Goal: Information Seeking & Learning: Understand process/instructions

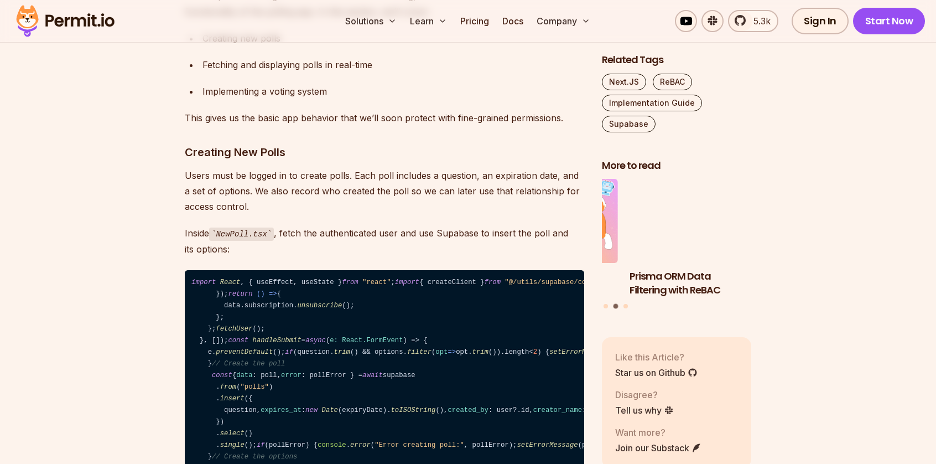
scroll to position [5811, 0]
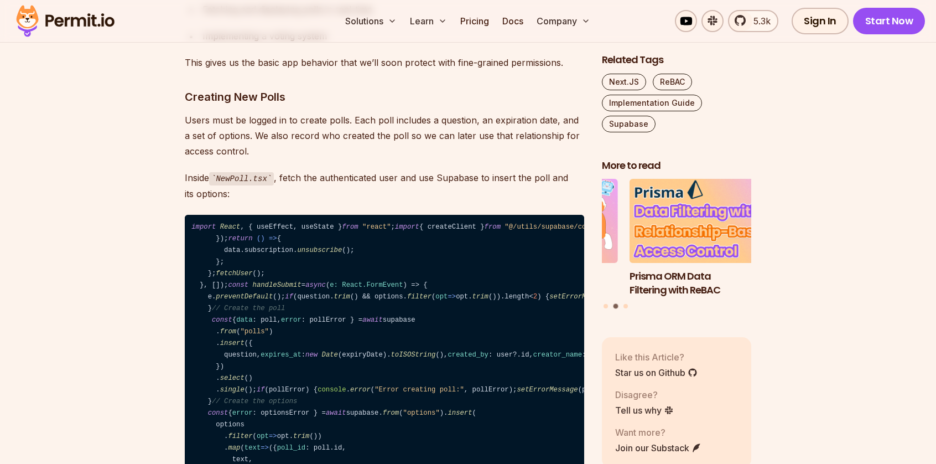
drag, startPoint x: 462, startPoint y: 179, endPoint x: 415, endPoint y: 144, distance: 59.0
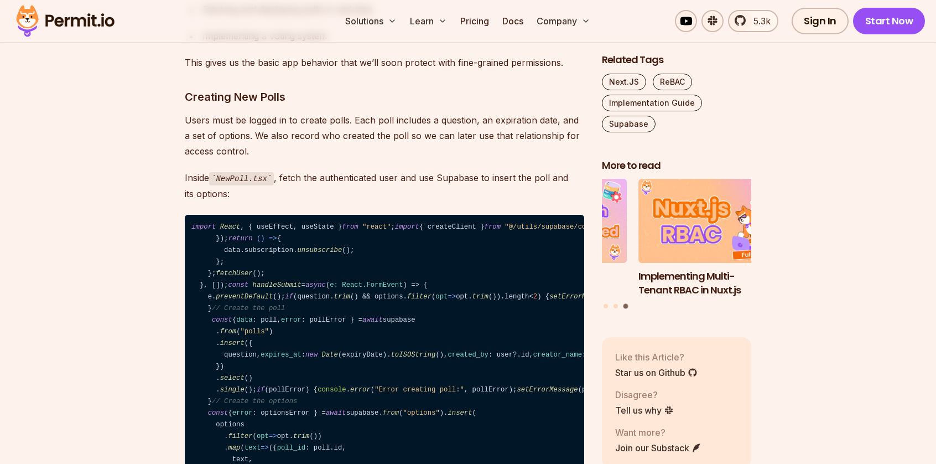
drag, startPoint x: 463, startPoint y: 182, endPoint x: 474, endPoint y: 171, distance: 15.3
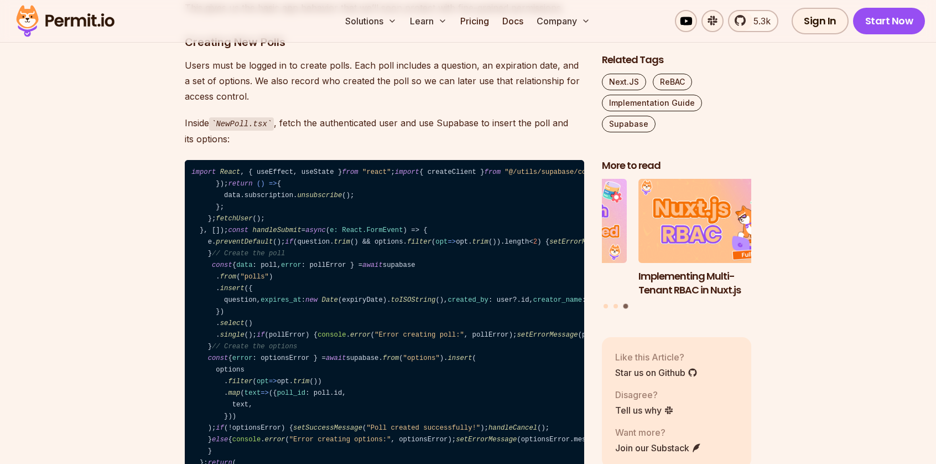
scroll to position [5756, 0]
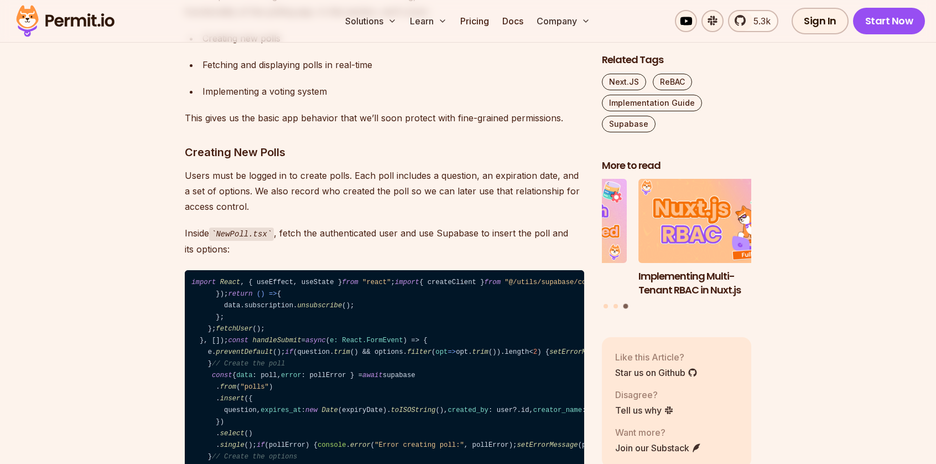
drag, startPoint x: 491, startPoint y: 119, endPoint x: 181, endPoint y: 112, distance: 310.0
copy h3 "Listening for Changes in the User's Authentication State"
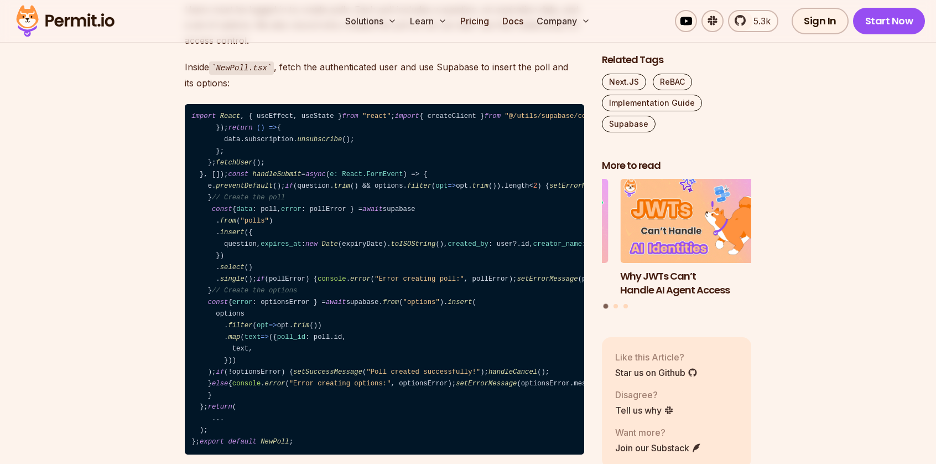
scroll to position [5977, 0]
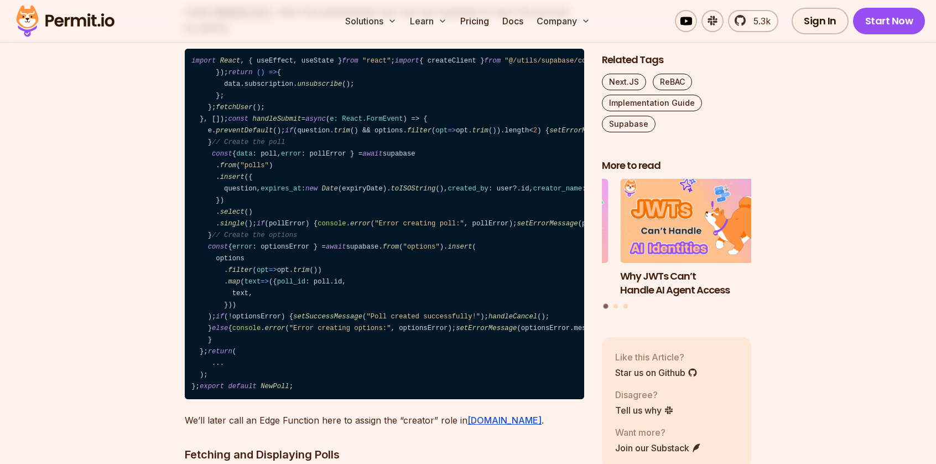
drag, startPoint x: 342, startPoint y: 255, endPoint x: 211, endPoint y: 234, distance: 132.8
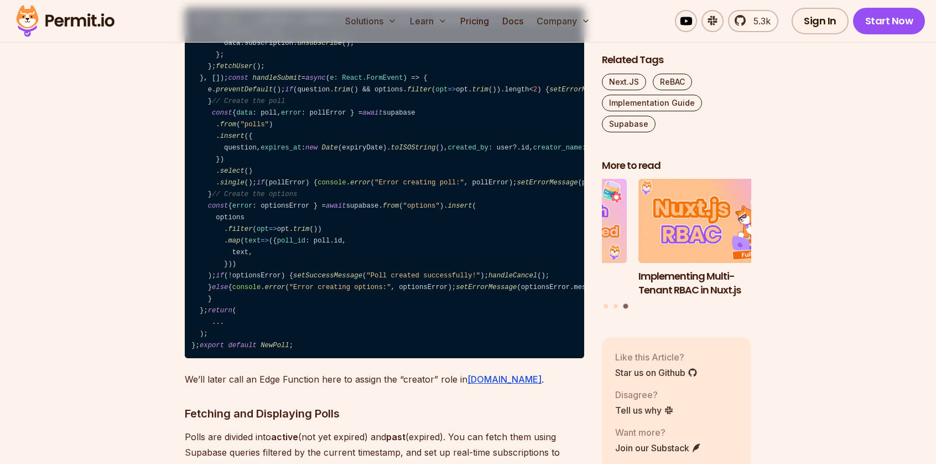
scroll to position [6033, 0]
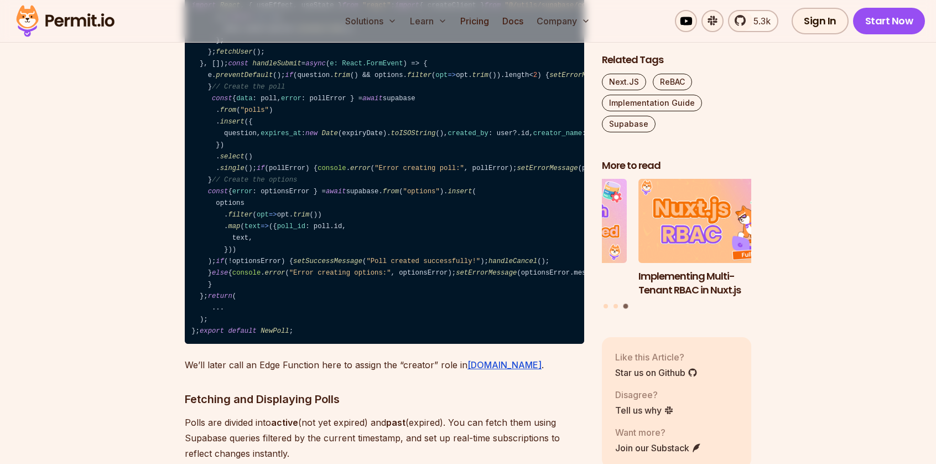
drag, startPoint x: 244, startPoint y: 208, endPoint x: 211, endPoint y: 183, distance: 40.6
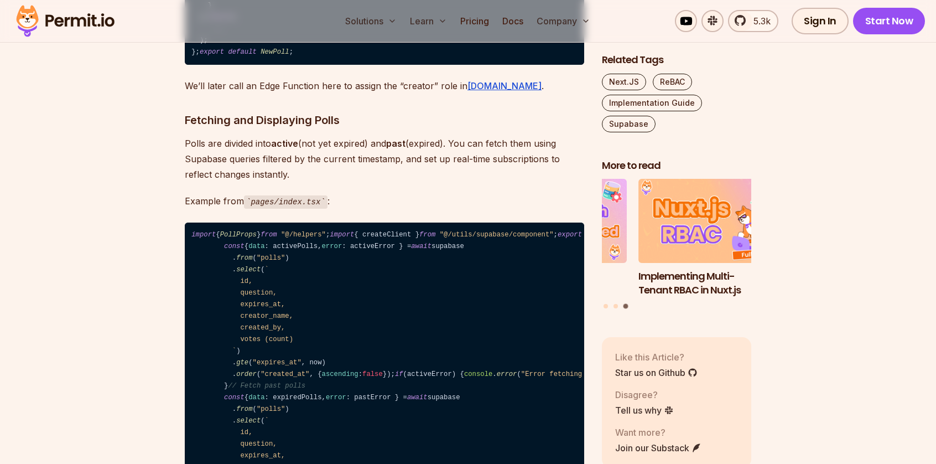
scroll to position [6420, 0]
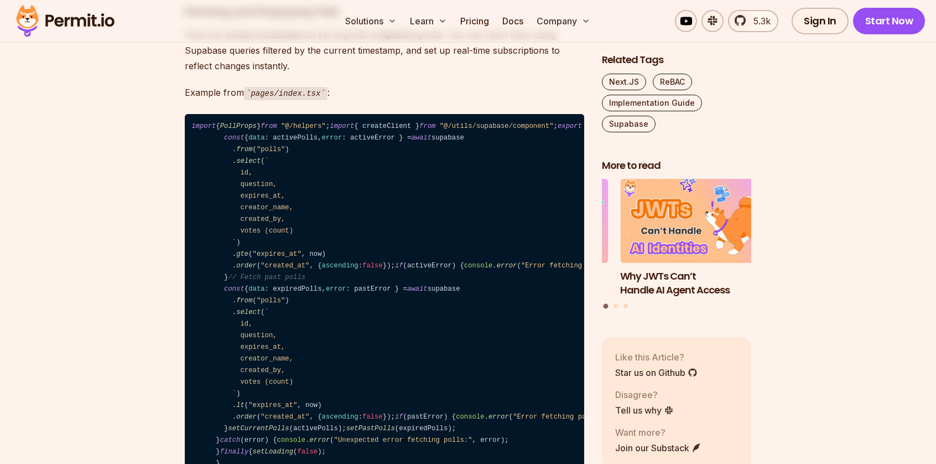
drag, startPoint x: 234, startPoint y: 263, endPoint x: 221, endPoint y: 239, distance: 27.7
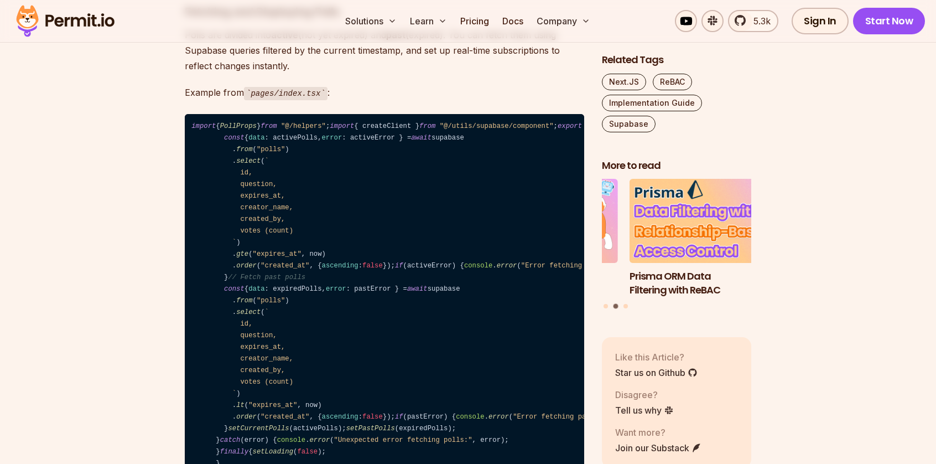
drag, startPoint x: 252, startPoint y: 268, endPoint x: 215, endPoint y: 237, distance: 48.8
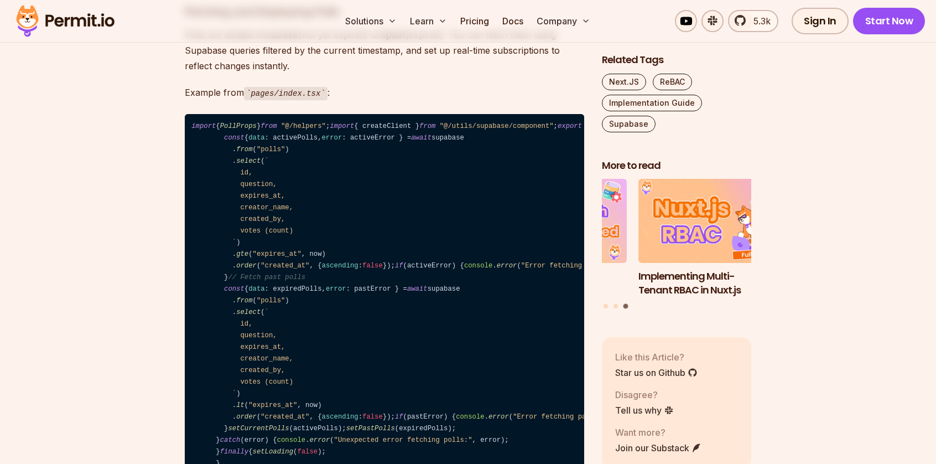
drag, startPoint x: 224, startPoint y: 263, endPoint x: 167, endPoint y: 230, distance: 66.5
copy code "const { data } = supabase. auth . onAuthStateChange ( ( event, session ) => { s…"
drag, startPoint x: 350, startPoint y: 141, endPoint x: 173, endPoint y: 134, distance: 177.8
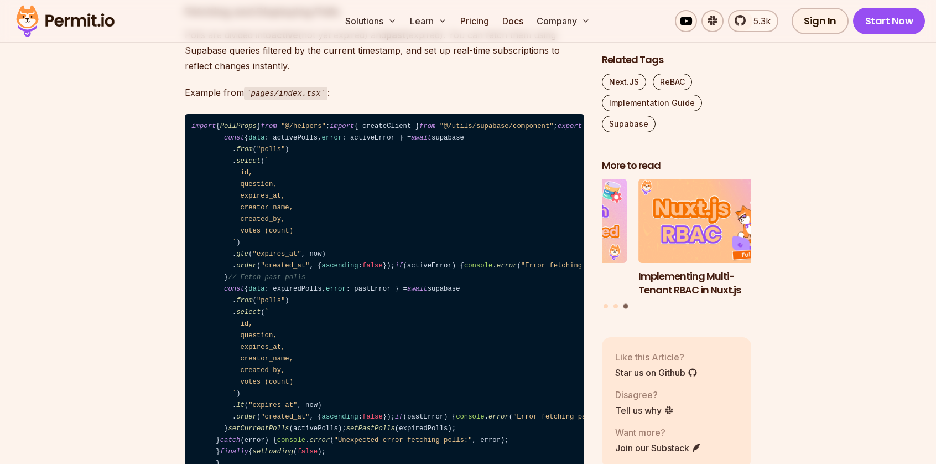
copy code "import { User } from "@supabase/supabase-js" ;"
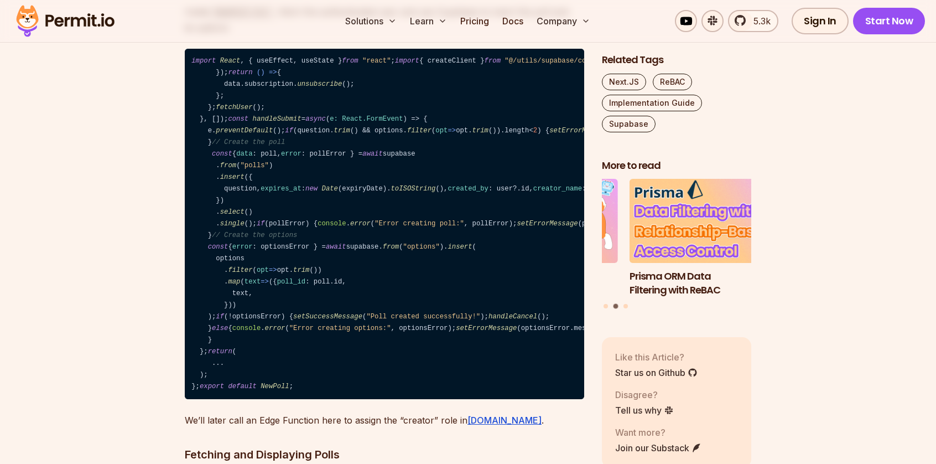
scroll to position [6033, 0]
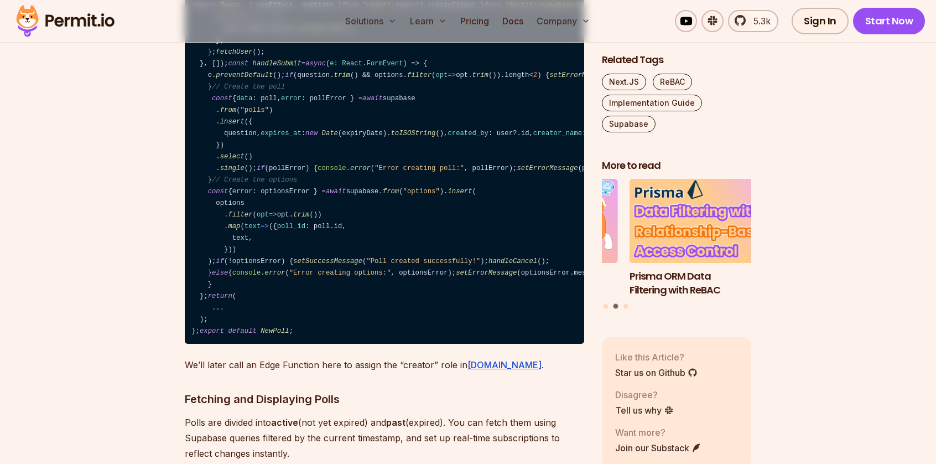
drag, startPoint x: 240, startPoint y: 261, endPoint x: 221, endPoint y: 237, distance: 29.6
drag, startPoint x: 241, startPoint y: 255, endPoint x: 223, endPoint y: 242, distance: 22.1
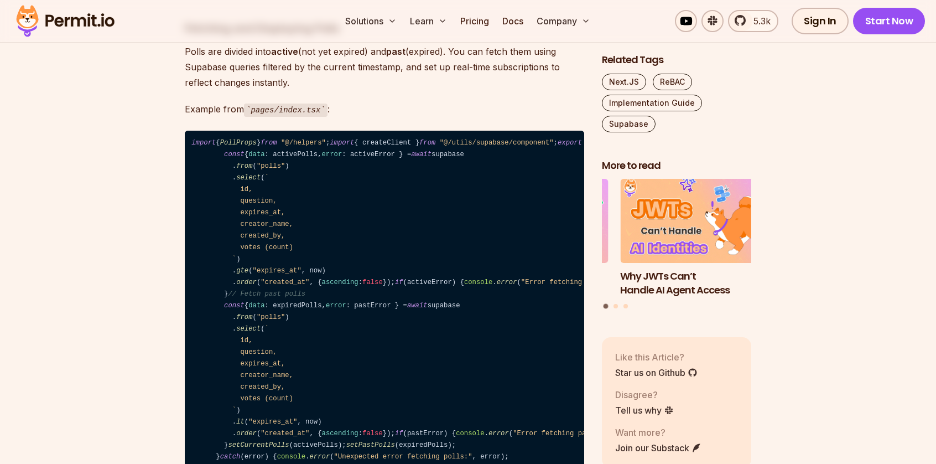
scroll to position [6420, 0]
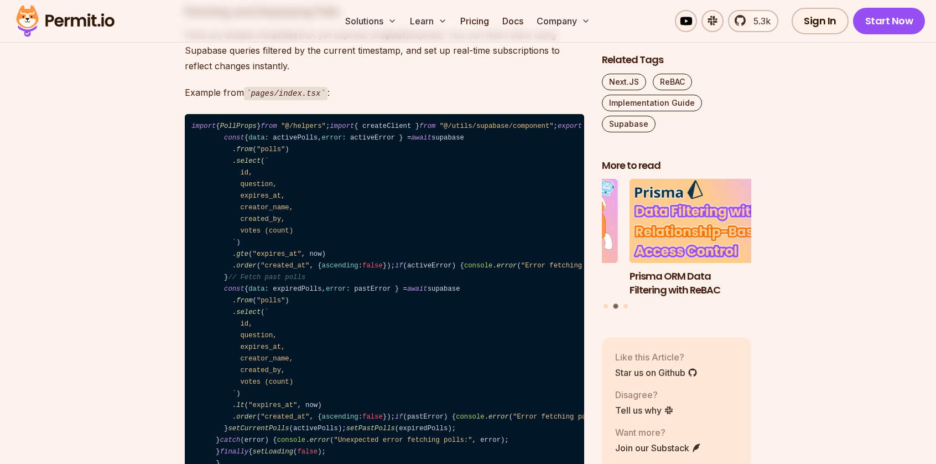
drag, startPoint x: 198, startPoint y: 198, endPoint x: 230, endPoint y: 200, distance: 32.2
drag, startPoint x: 398, startPoint y: 172, endPoint x: 199, endPoint y: 172, distance: 199.2
copy code "const [user, setUser] = useState< User | null >( null );"
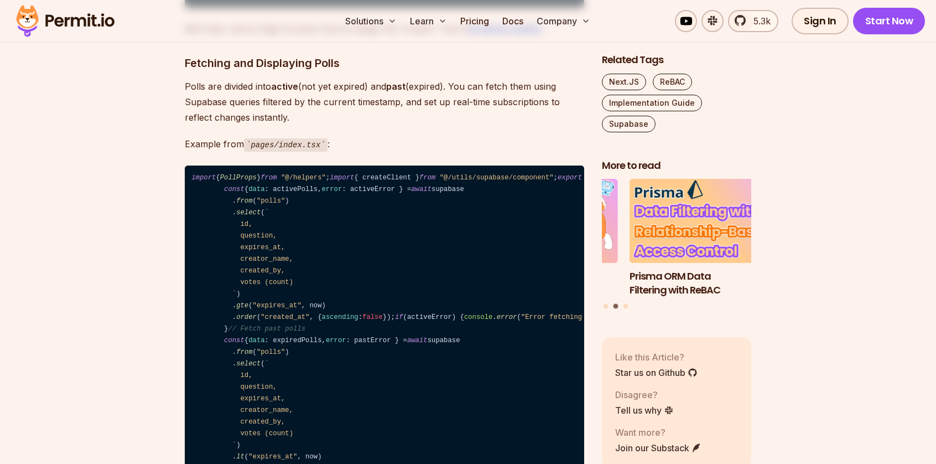
scroll to position [6309, 0]
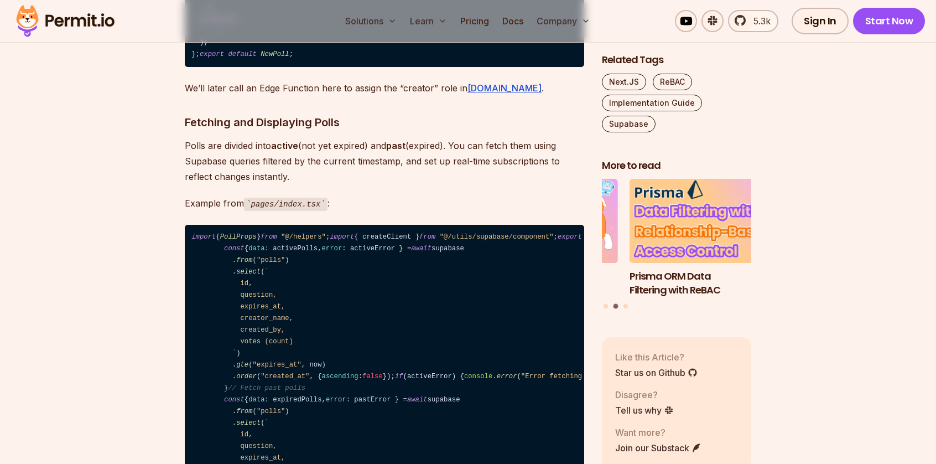
drag, startPoint x: 183, startPoint y: 134, endPoint x: 397, endPoint y: 148, distance: 214.6
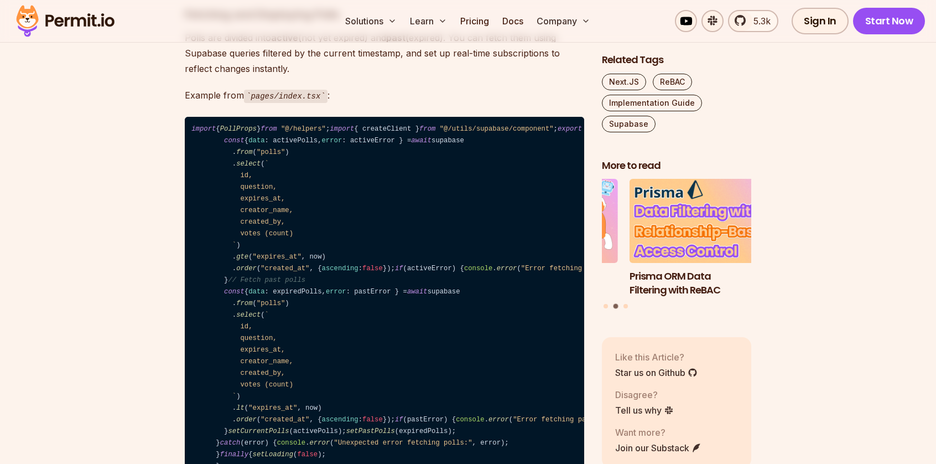
scroll to position [6420, 0]
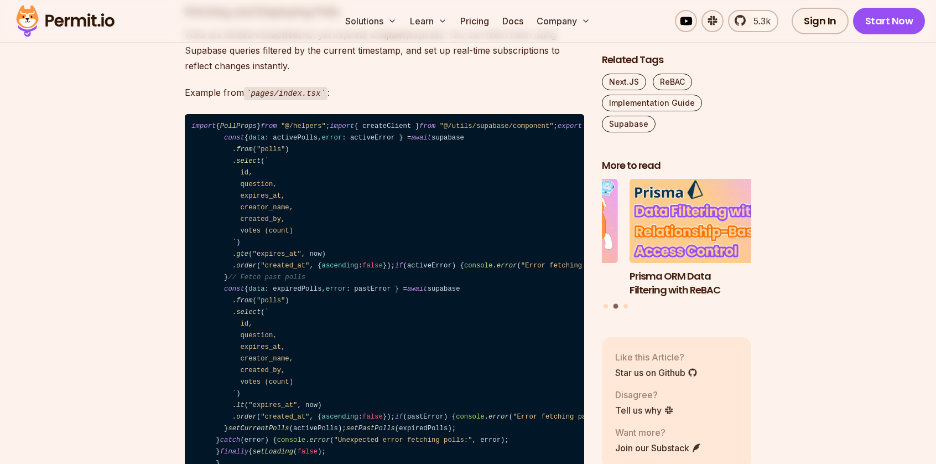
drag, startPoint x: 196, startPoint y: 195, endPoint x: 275, endPoint y: 197, distance: 79.2
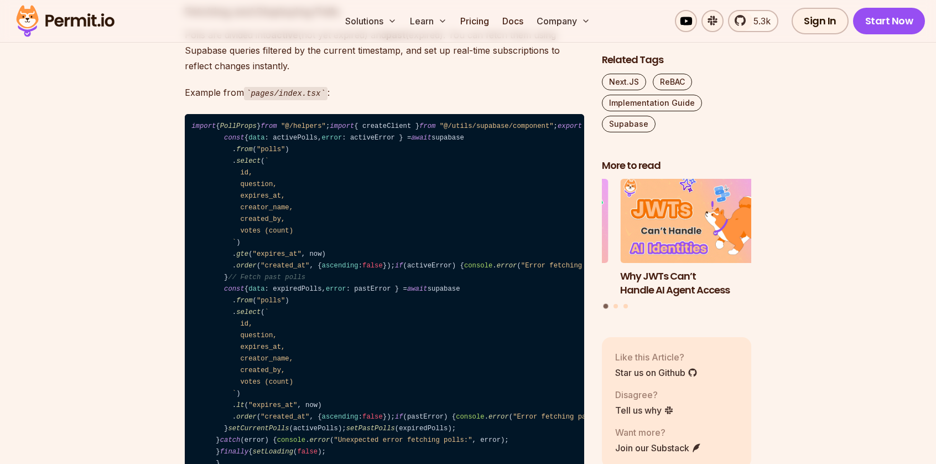
drag, startPoint x: 207, startPoint y: 208, endPoint x: 246, endPoint y: 220, distance: 41.0
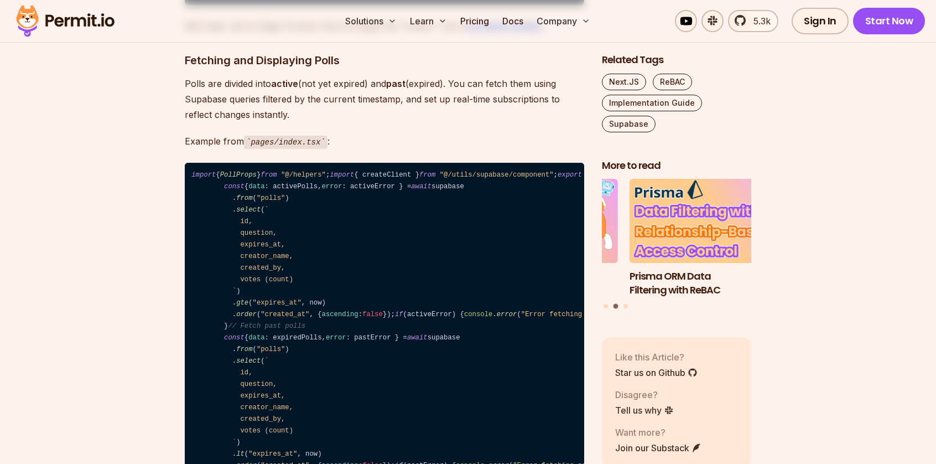
scroll to position [6309, 0]
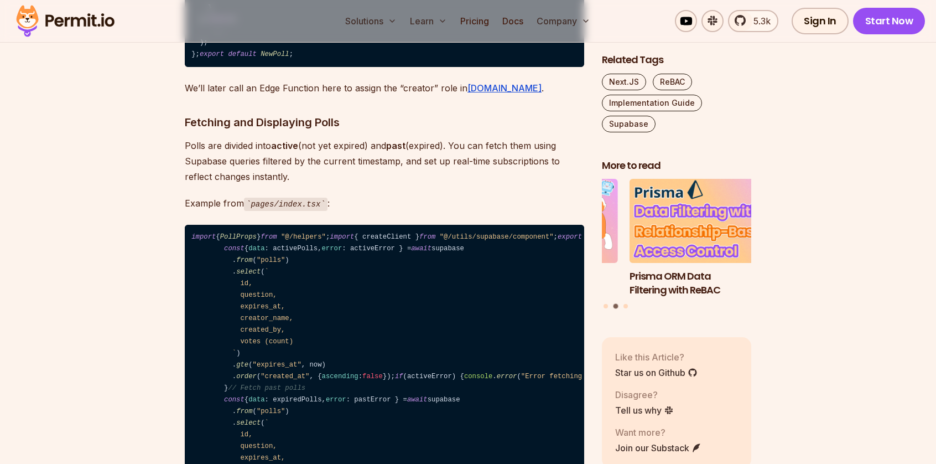
drag, startPoint x: 369, startPoint y: 146, endPoint x: 187, endPoint y: 142, distance: 182.7
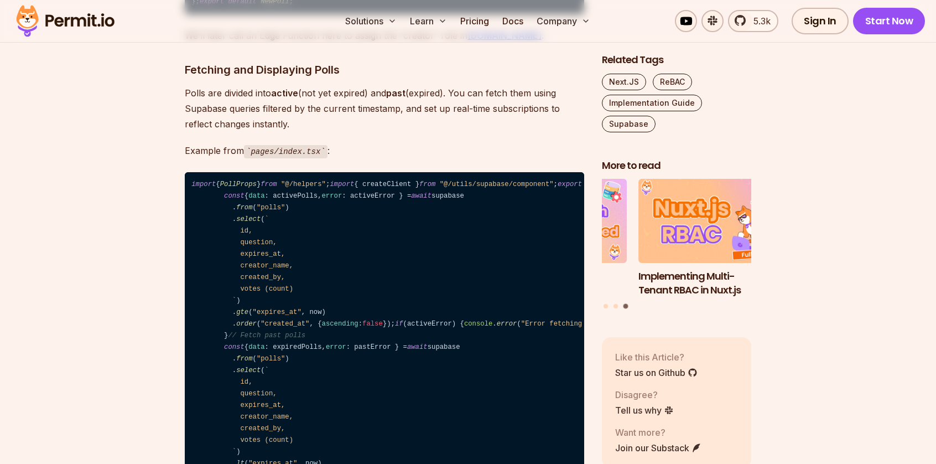
scroll to position [6420, 0]
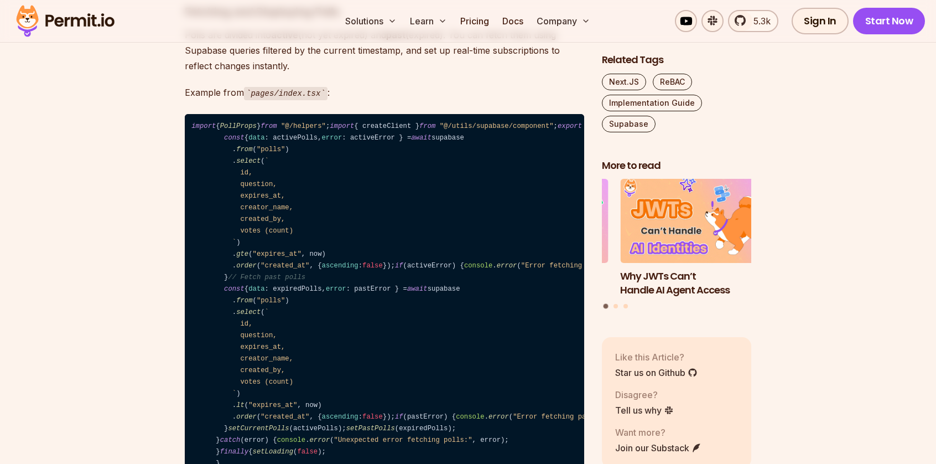
drag, startPoint x: 197, startPoint y: 199, endPoint x: 276, endPoint y: 204, distance: 78.8
drag, startPoint x: 217, startPoint y: 216, endPoint x: 332, endPoint y: 222, distance: 115.3
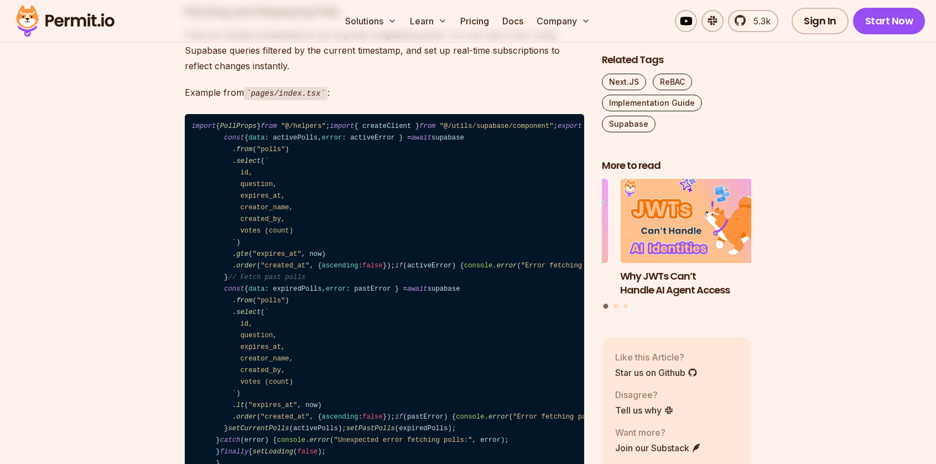
drag, startPoint x: 214, startPoint y: 231, endPoint x: 267, endPoint y: 259, distance: 60.2
drag, startPoint x: 283, startPoint y: 272, endPoint x: 299, endPoint y: 270, distance: 15.7
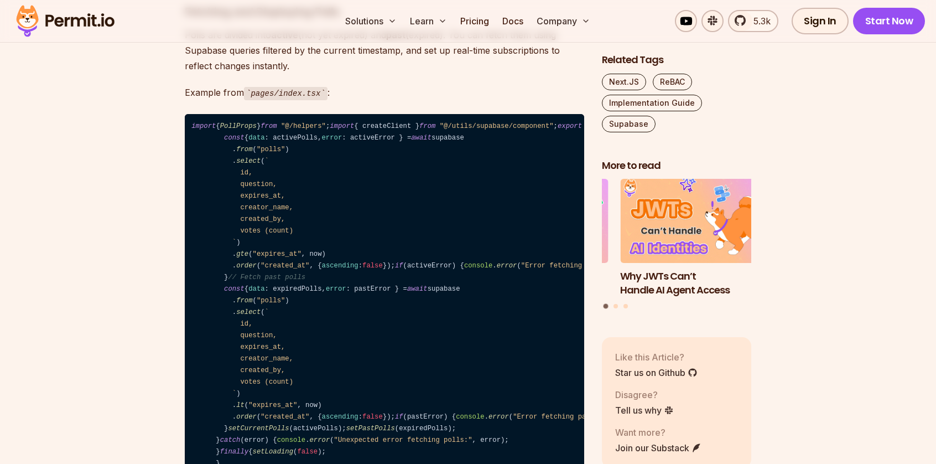
drag, startPoint x: 285, startPoint y: 253, endPoint x: 221, endPoint y: 245, distance: 64.2
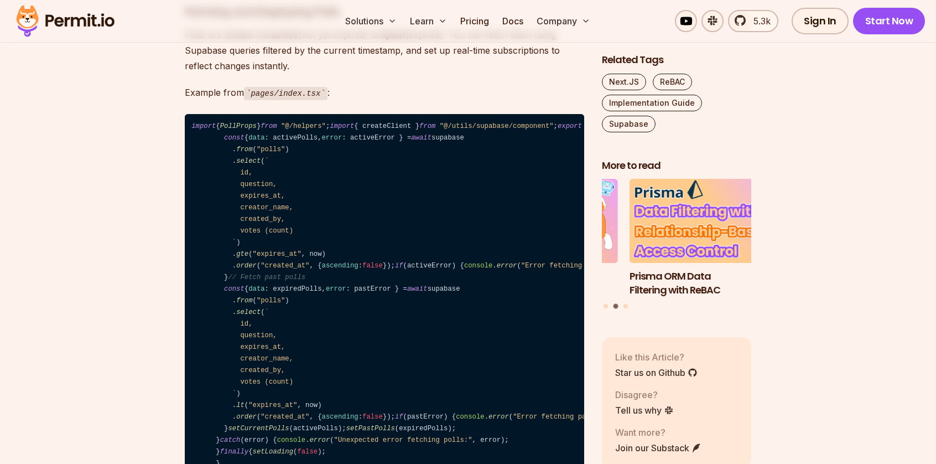
drag, startPoint x: 299, startPoint y: 244, endPoint x: 253, endPoint y: 244, distance: 45.9
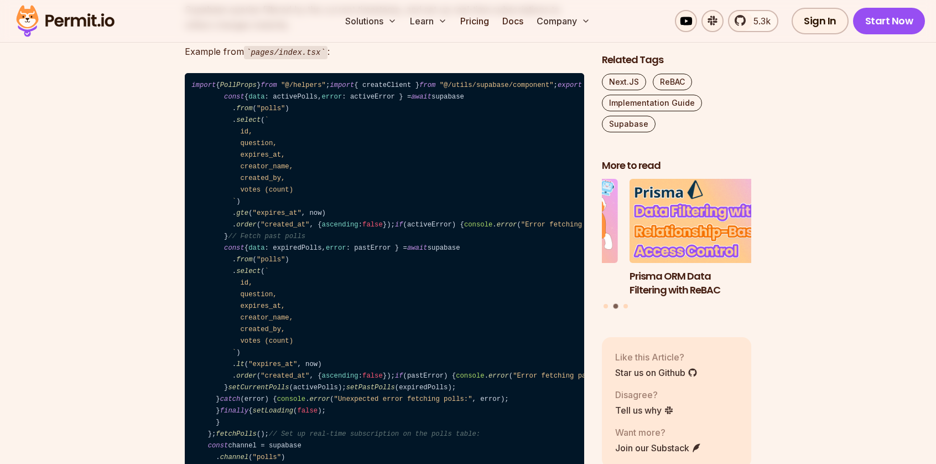
scroll to position [6475, 0]
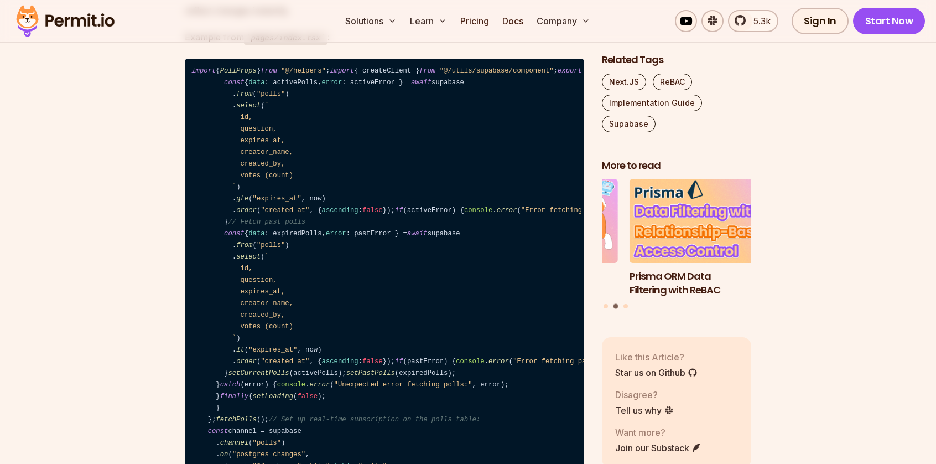
drag, startPoint x: 340, startPoint y: 248, endPoint x: 220, endPoint y: 247, distance: 119.6
drag, startPoint x: 251, startPoint y: 295, endPoint x: 207, endPoint y: 293, distance: 43.8
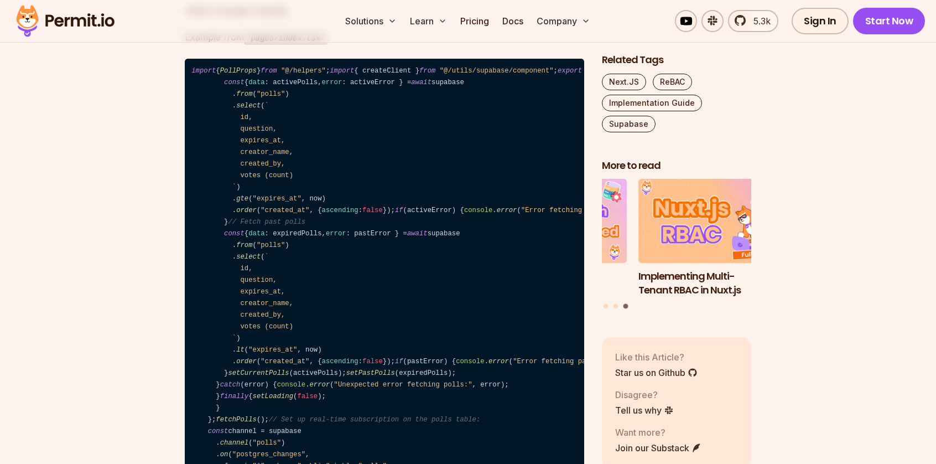
drag, startPoint x: 294, startPoint y: 200, endPoint x: 253, endPoint y: 216, distance: 44.2
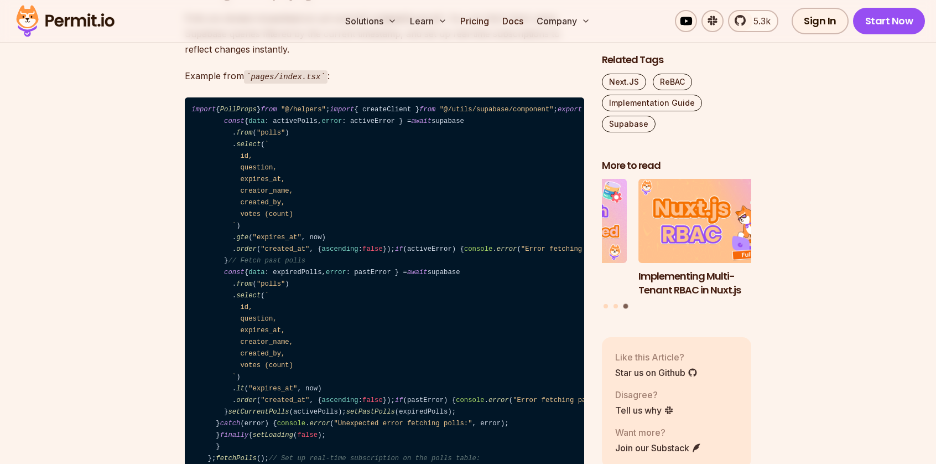
scroll to position [6420, 0]
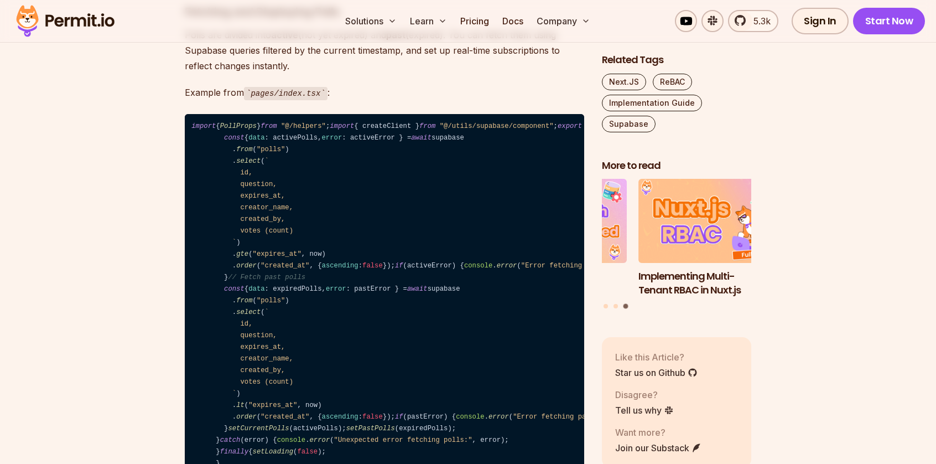
drag, startPoint x: 346, startPoint y: 299, endPoint x: 189, endPoint y: 300, distance: 157.2
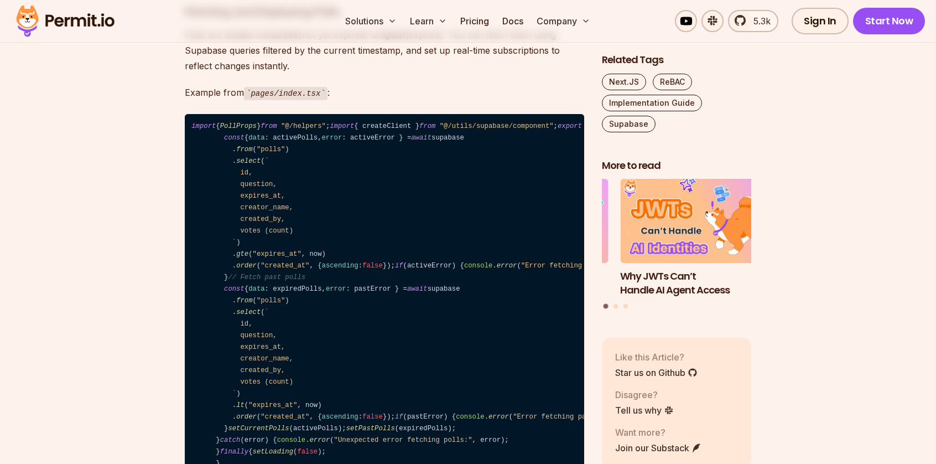
drag, startPoint x: 221, startPoint y: 313, endPoint x: 179, endPoint y: 289, distance: 47.8
drag, startPoint x: 258, startPoint y: 346, endPoint x: 205, endPoint y: 345, distance: 53.7
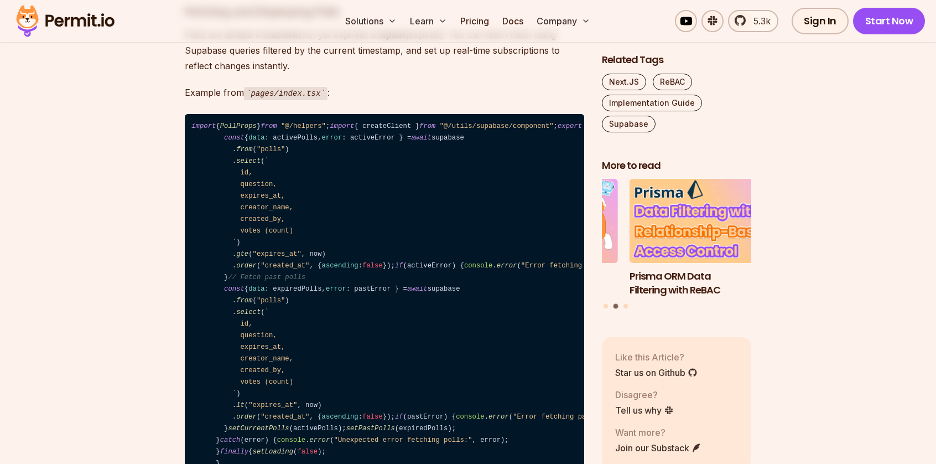
drag, startPoint x: 290, startPoint y: 258, endPoint x: 278, endPoint y: 331, distance: 74.1
drag, startPoint x: 280, startPoint y: 339, endPoint x: 219, endPoint y: 340, distance: 61.5
drag, startPoint x: 253, startPoint y: 353, endPoint x: 214, endPoint y: 351, distance: 39.3
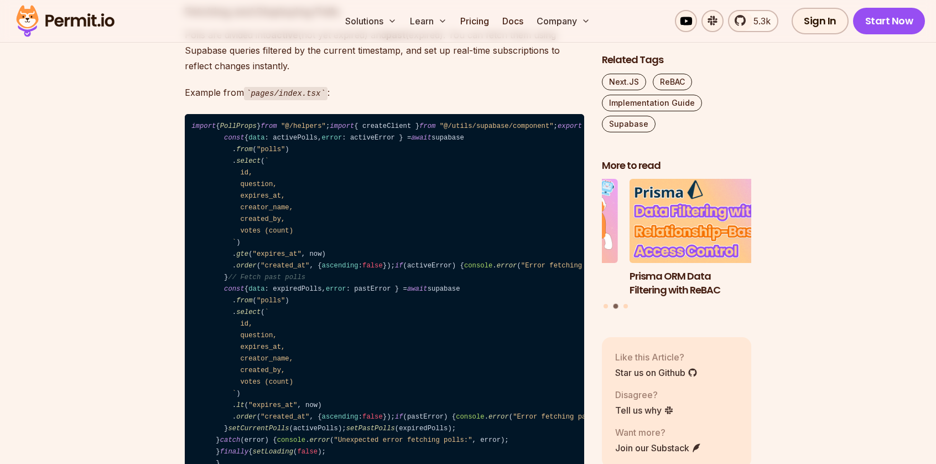
drag, startPoint x: 215, startPoint y: 363, endPoint x: 208, endPoint y: 361, distance: 6.7
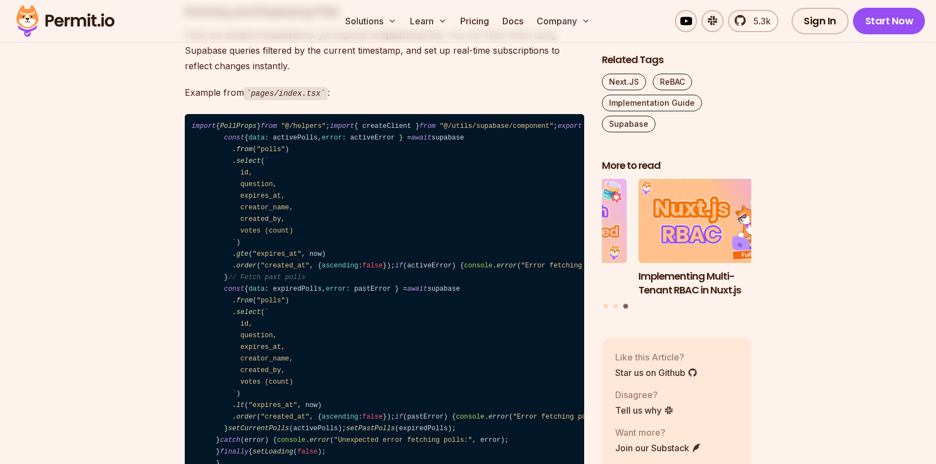
drag, startPoint x: 219, startPoint y: 360, endPoint x: 210, endPoint y: 359, distance: 8.5
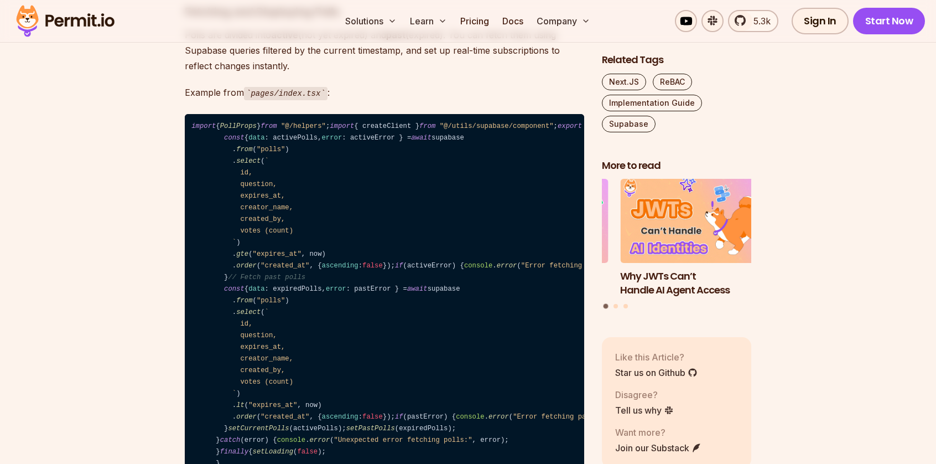
drag, startPoint x: 218, startPoint y: 360, endPoint x: 210, endPoint y: 359, distance: 7.8
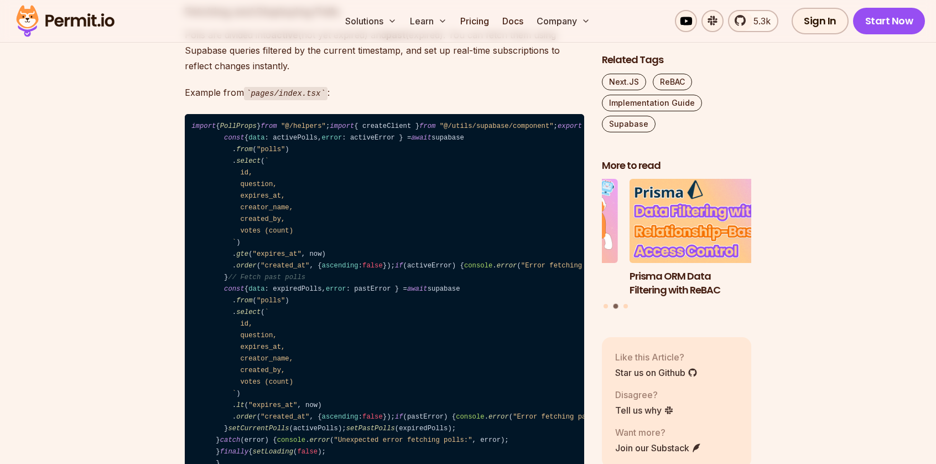
drag, startPoint x: 206, startPoint y: 209, endPoint x: 252, endPoint y: 329, distance: 128.8
drag, startPoint x: 257, startPoint y: 350, endPoint x: 184, endPoint y: 351, distance: 72.5
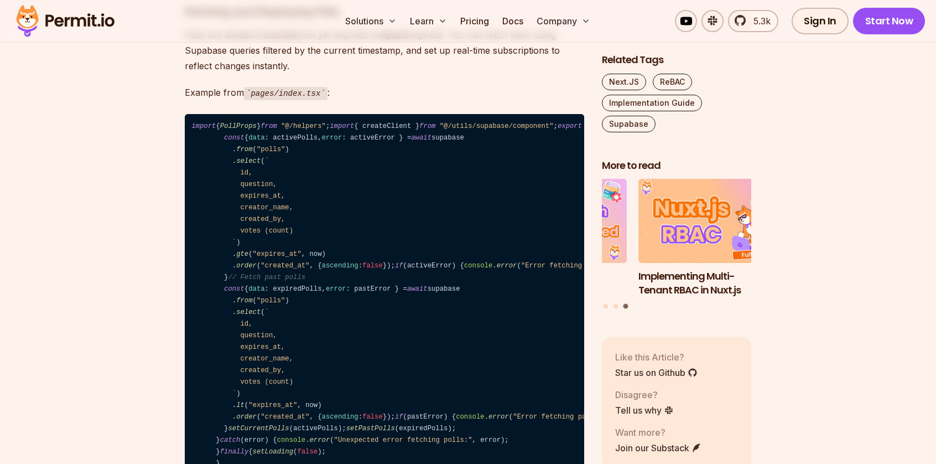
drag, startPoint x: 219, startPoint y: 328, endPoint x: 170, endPoint y: 210, distance: 128.1
drag, startPoint x: 214, startPoint y: 233, endPoint x: 653, endPoint y: 3, distance: 496.1
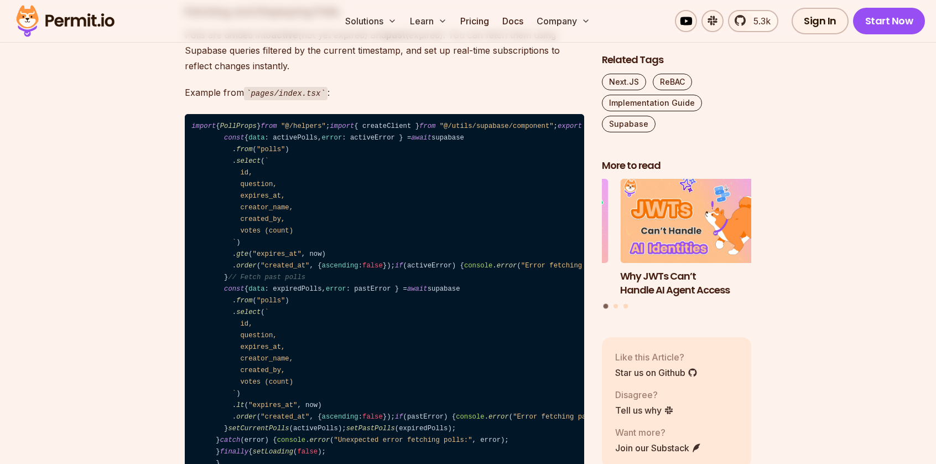
drag, startPoint x: 507, startPoint y: 235, endPoint x: 455, endPoint y: 234, distance: 52.0
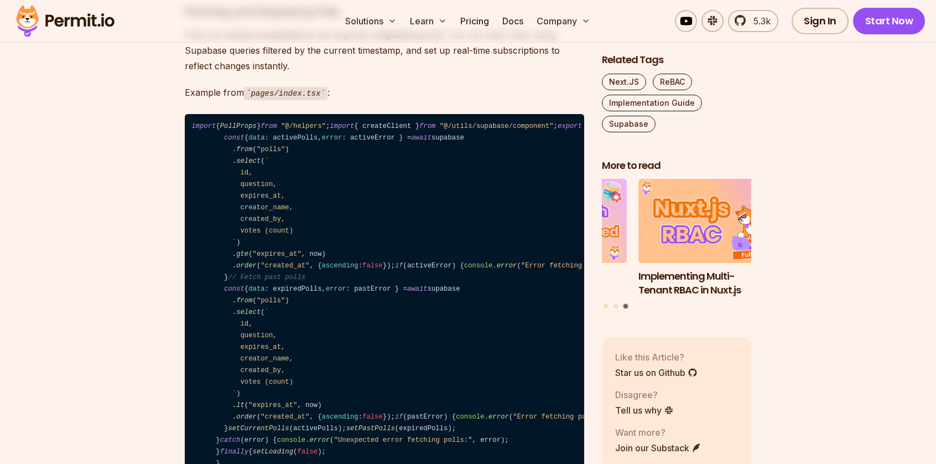
drag, startPoint x: 328, startPoint y: 248, endPoint x: 226, endPoint y: 240, distance: 102.8
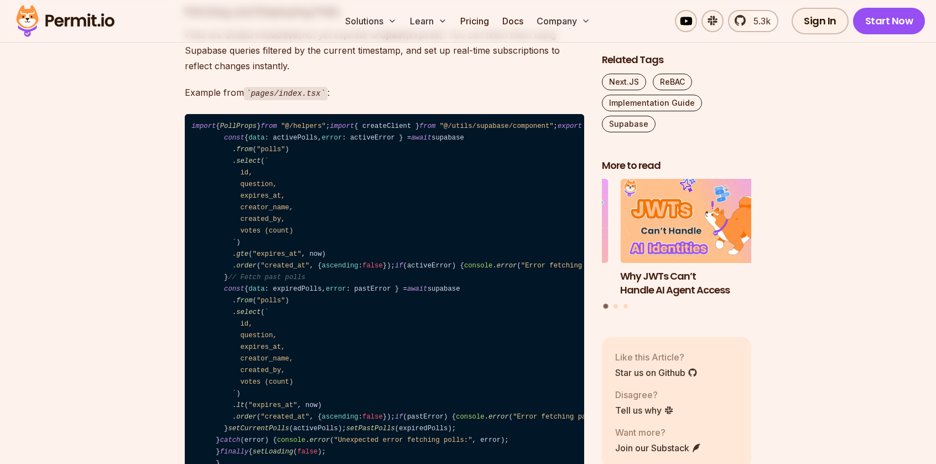
drag, startPoint x: 321, startPoint y: 177, endPoint x: 345, endPoint y: 178, distance: 24.4
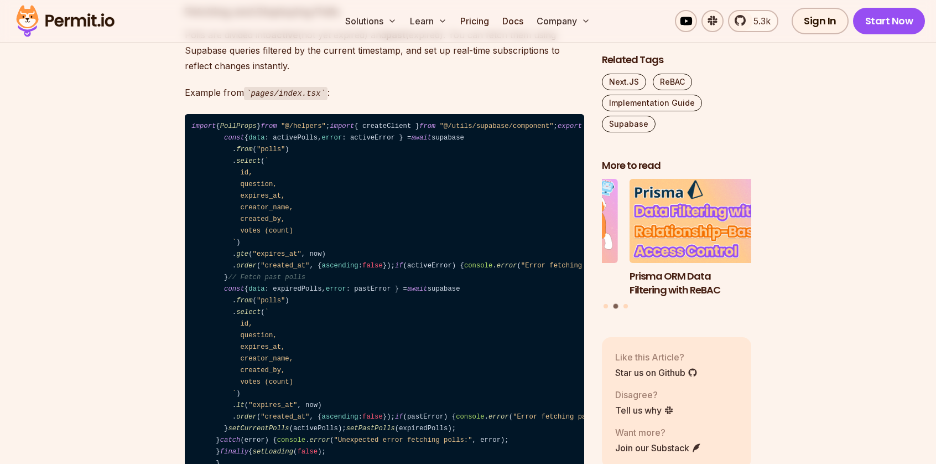
drag, startPoint x: 321, startPoint y: 177, endPoint x: 361, endPoint y: 175, distance: 39.9
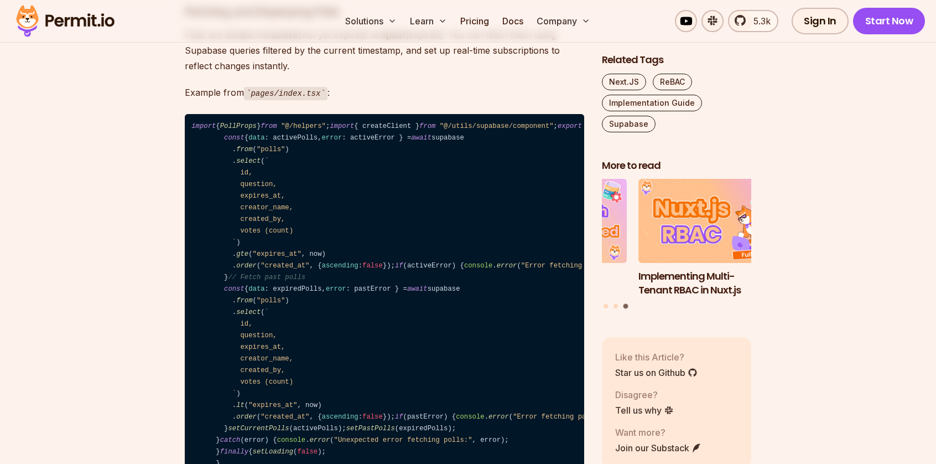
drag, startPoint x: 390, startPoint y: 175, endPoint x: 353, endPoint y: 170, distance: 37.3
drag, startPoint x: 321, startPoint y: 172, endPoint x: 364, endPoint y: 174, distance: 43.2
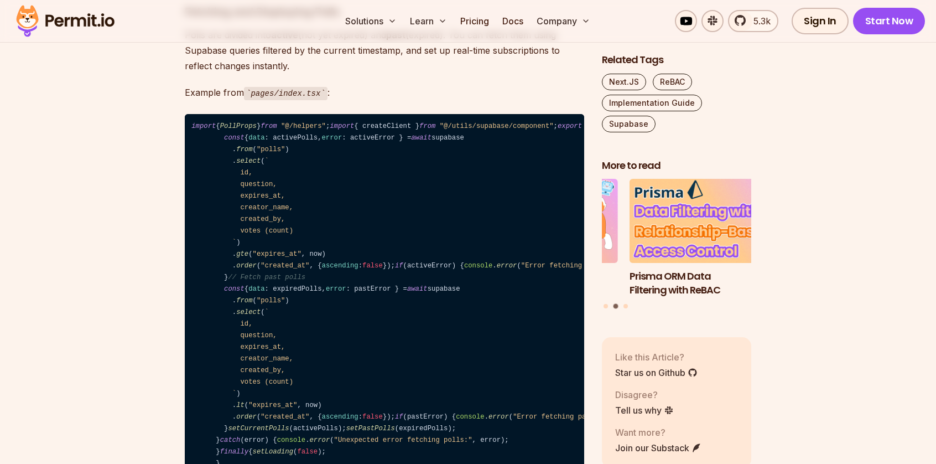
drag, startPoint x: 385, startPoint y: 175, endPoint x: 367, endPoint y: 175, distance: 18.3
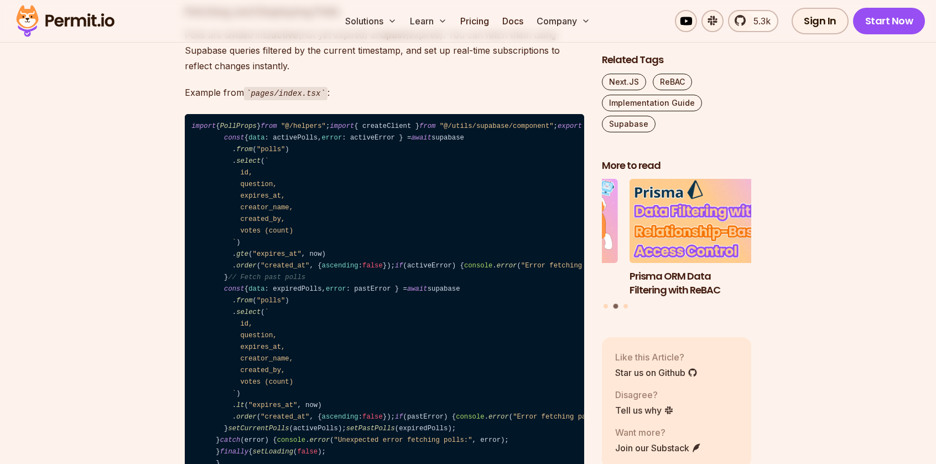
drag, startPoint x: 366, startPoint y: 175, endPoint x: 389, endPoint y: 177, distance: 22.2
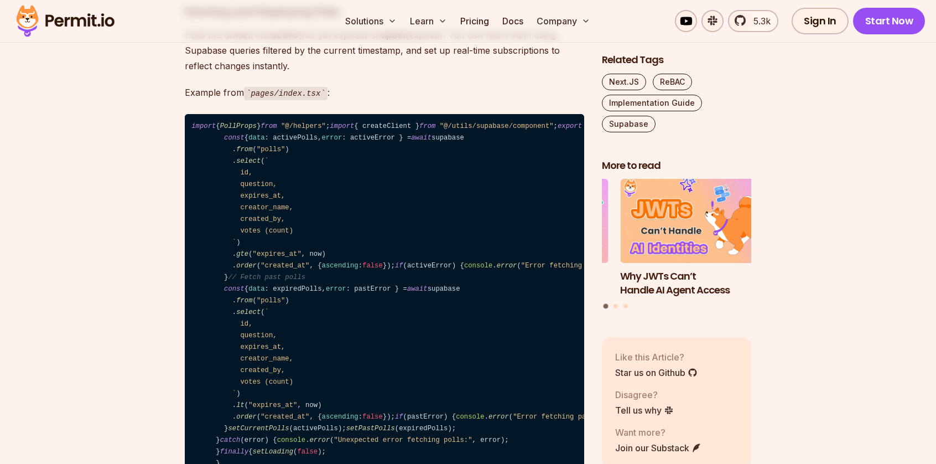
drag, startPoint x: 403, startPoint y: 157, endPoint x: 353, endPoint y: 139, distance: 54.1
drag, startPoint x: 366, startPoint y: 139, endPoint x: 190, endPoint y: 146, distance: 176.1
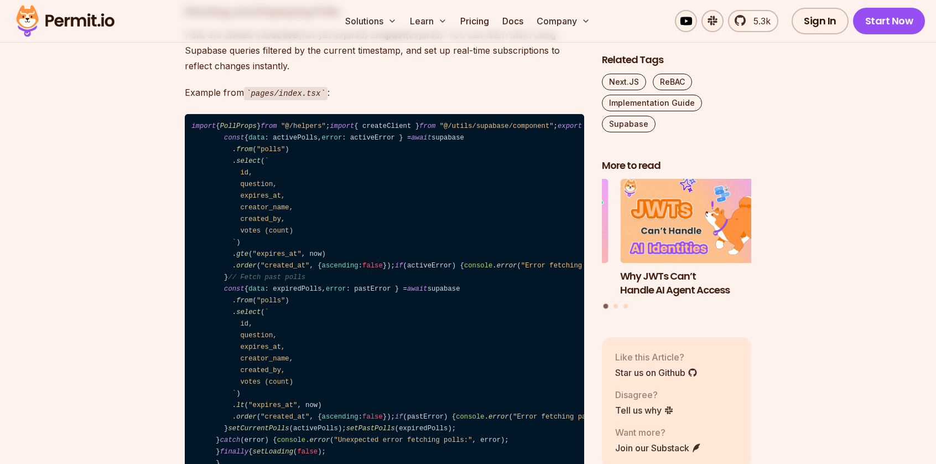
copy code "import { User } from "@supabase/supabase-js" ;"
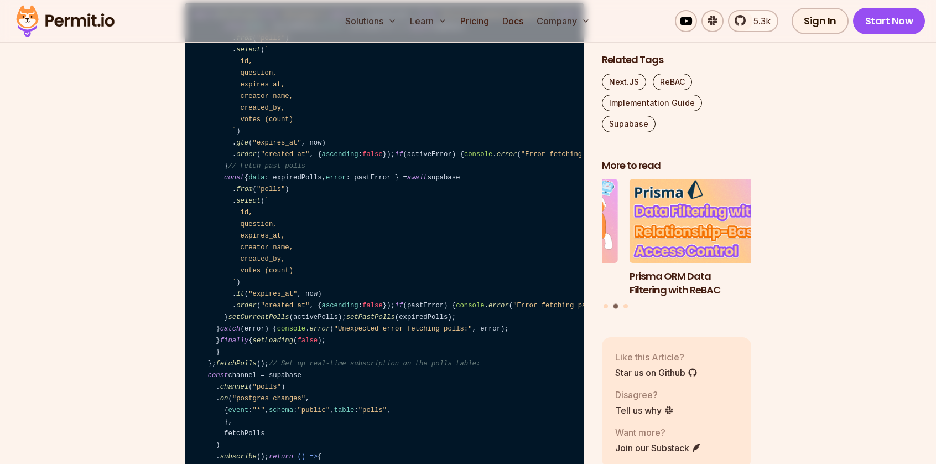
scroll to position [6475, 0]
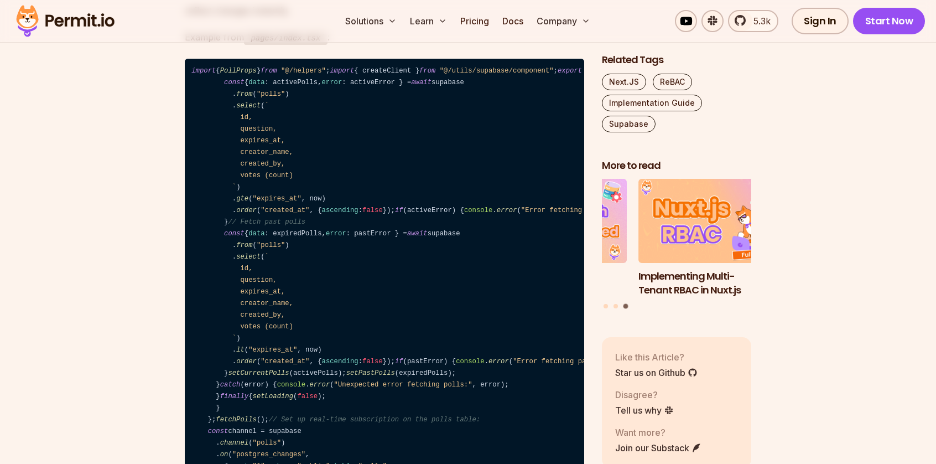
drag, startPoint x: 201, startPoint y: 118, endPoint x: 342, endPoint y: 121, distance: 140.6
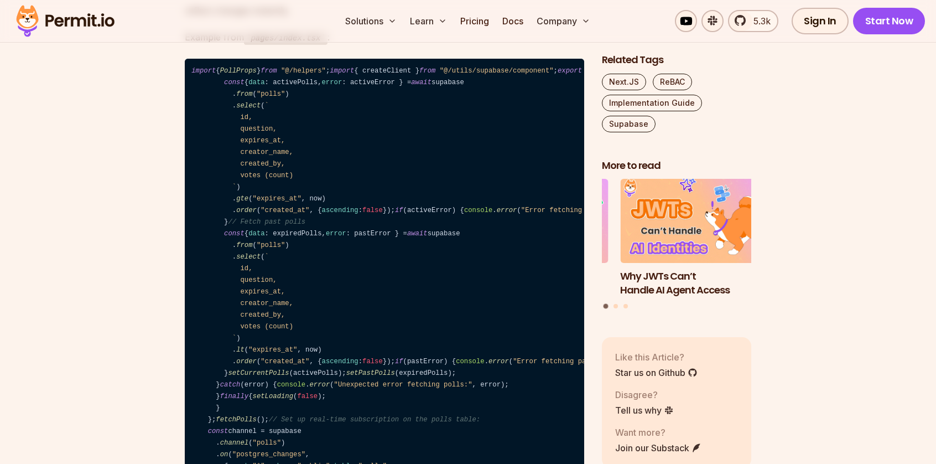
drag, startPoint x: 394, startPoint y: 123, endPoint x: 199, endPoint y: 117, distance: 195.5
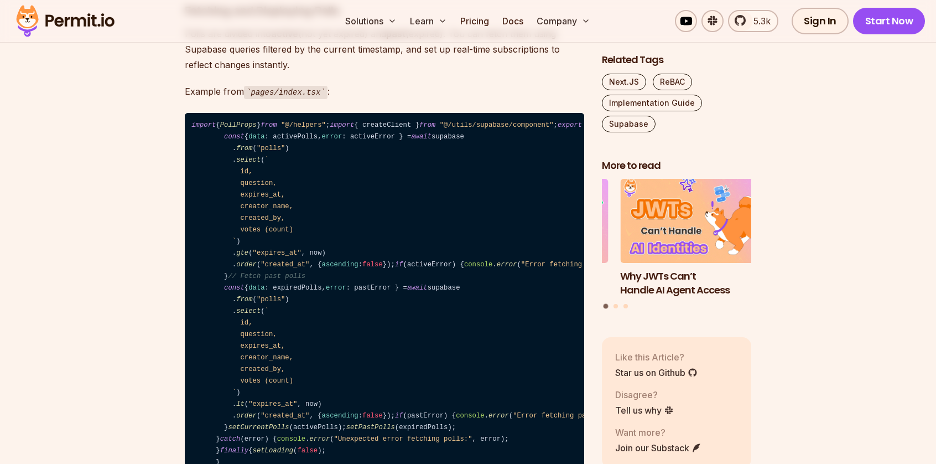
scroll to position [6420, 0]
drag, startPoint x: 197, startPoint y: 196, endPoint x: 297, endPoint y: 327, distance: 164.2
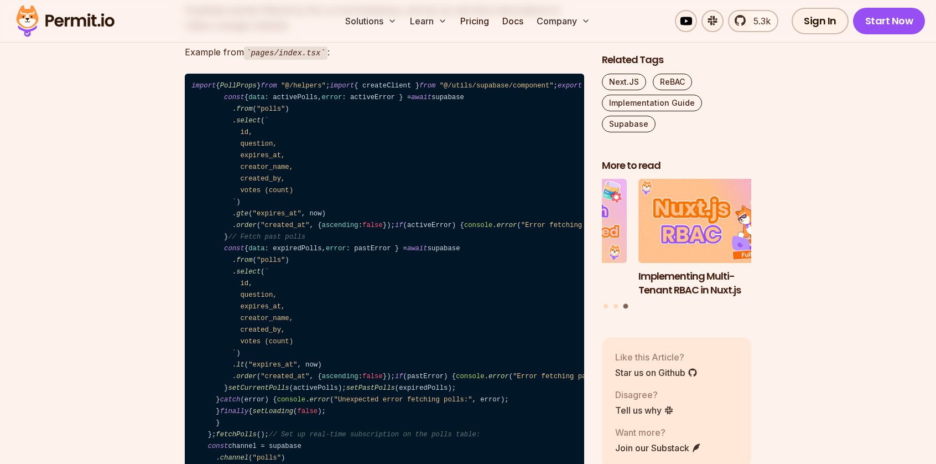
scroll to position [6475, 0]
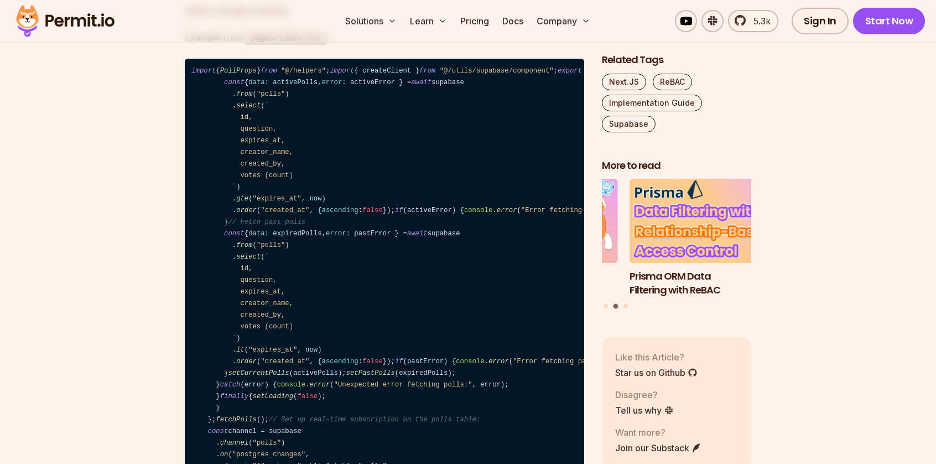
scroll to position [6420, 0]
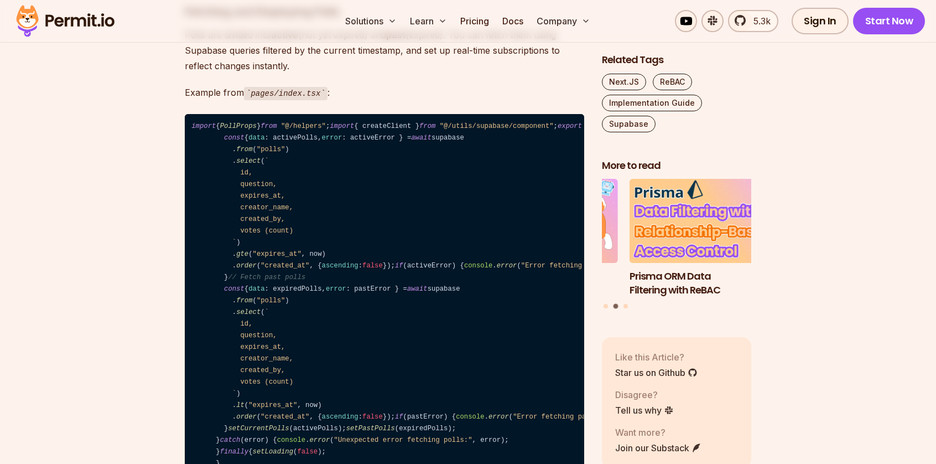
drag, startPoint x: 387, startPoint y: 243, endPoint x: 297, endPoint y: 221, distance: 92.9
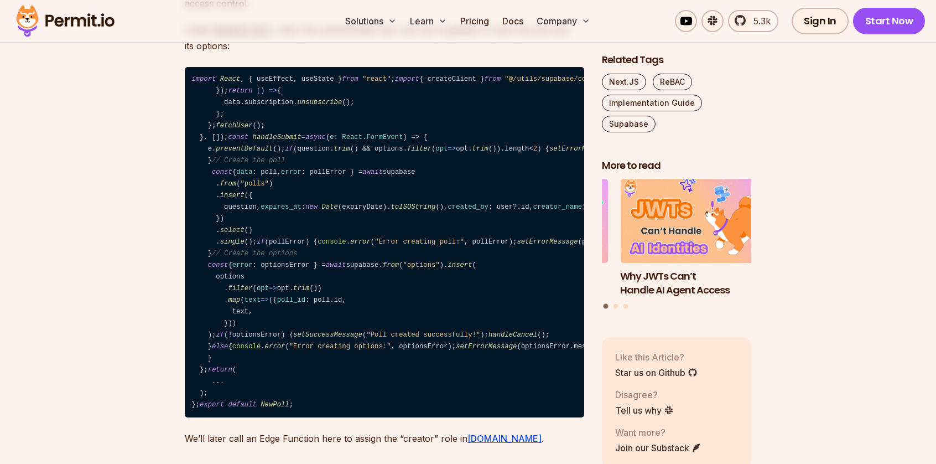
scroll to position [6033, 0]
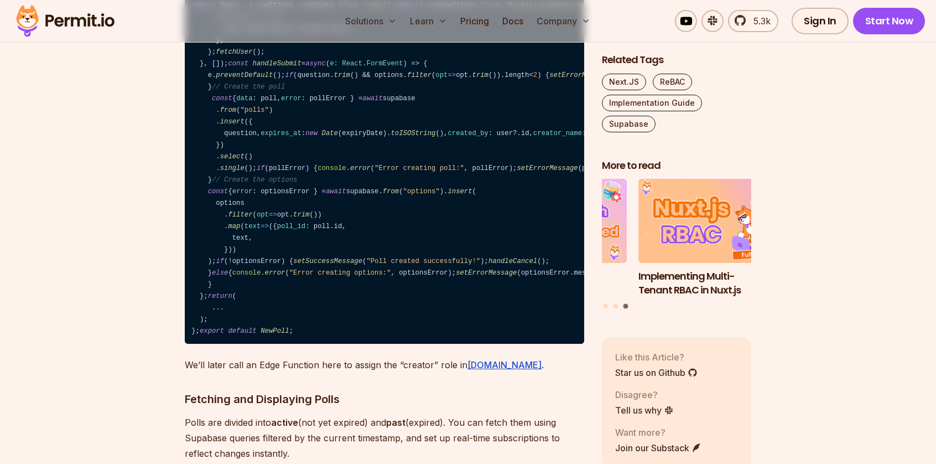
drag, startPoint x: 301, startPoint y: 204, endPoint x: 271, endPoint y: 159, distance: 53.9
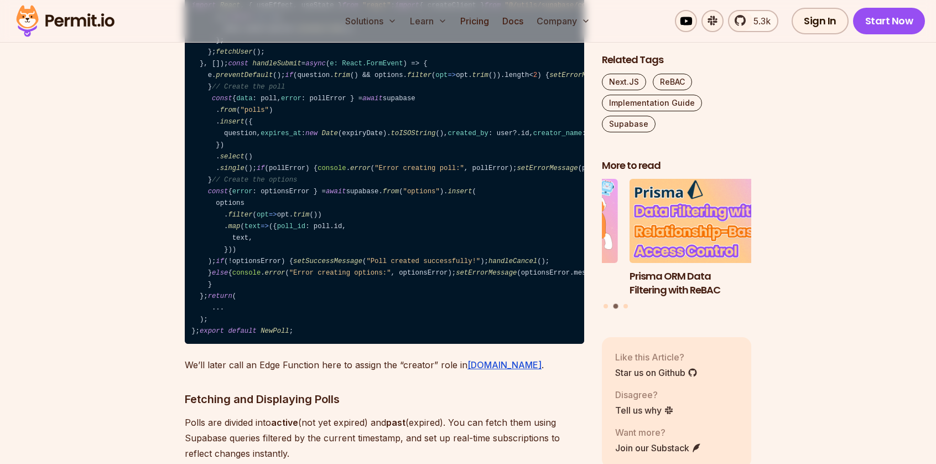
drag, startPoint x: 249, startPoint y: 110, endPoint x: 412, endPoint y: 111, distance: 162.7
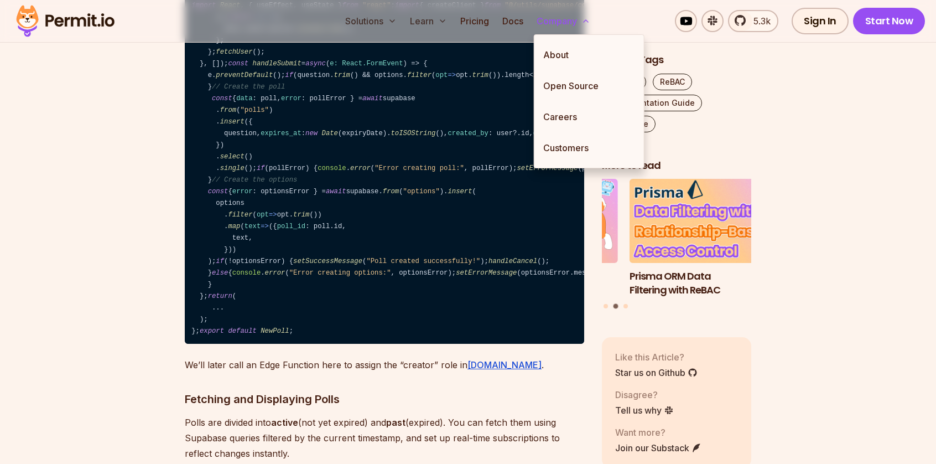
copy code "{ children }: { children: React.ReactNode } )"
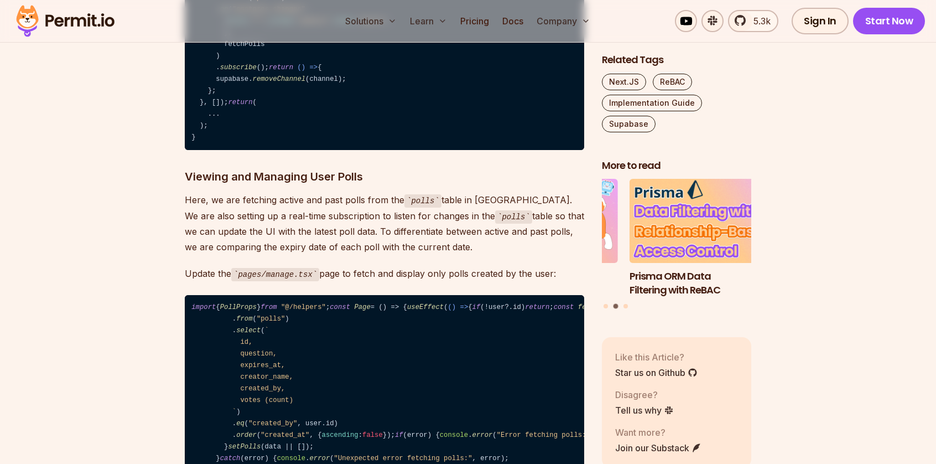
scroll to position [6918, 0]
